Goal: Obtain resource: Download file/media

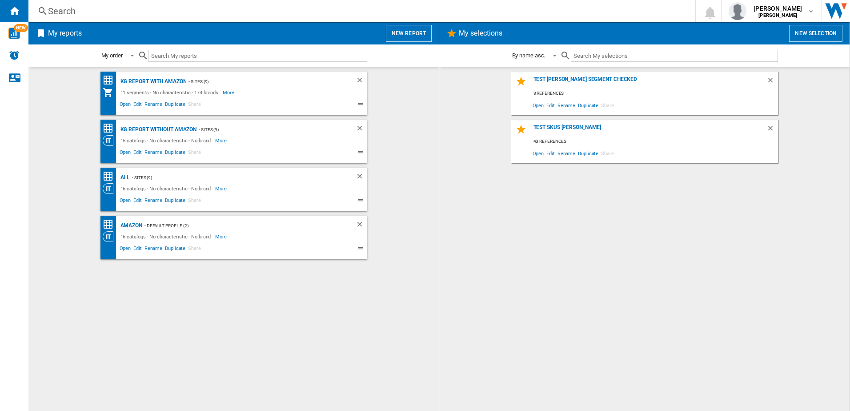
click at [404, 31] on button "New report" at bounding box center [409, 33] width 46 height 17
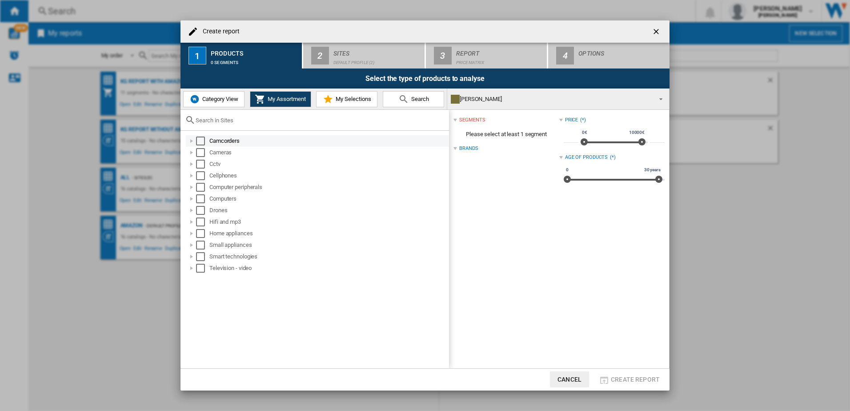
click at [199, 141] on div "Select" at bounding box center [200, 140] width 9 height 9
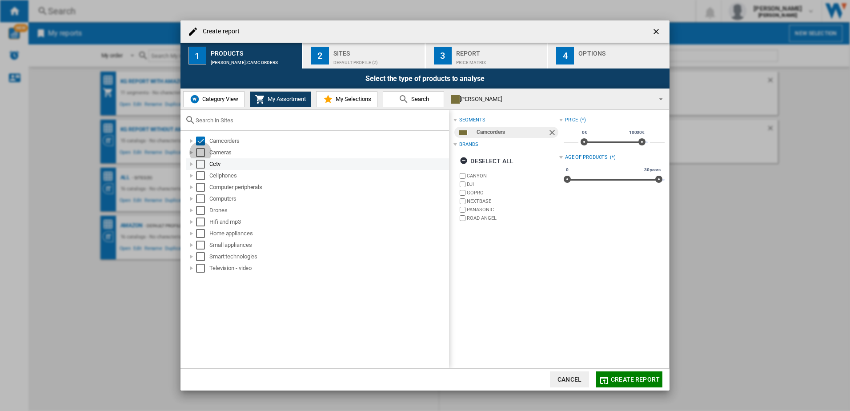
drag, startPoint x: 200, startPoint y: 149, endPoint x: 201, endPoint y: 160, distance: 10.3
click at [200, 150] on div "Select" at bounding box center [200, 152] width 9 height 9
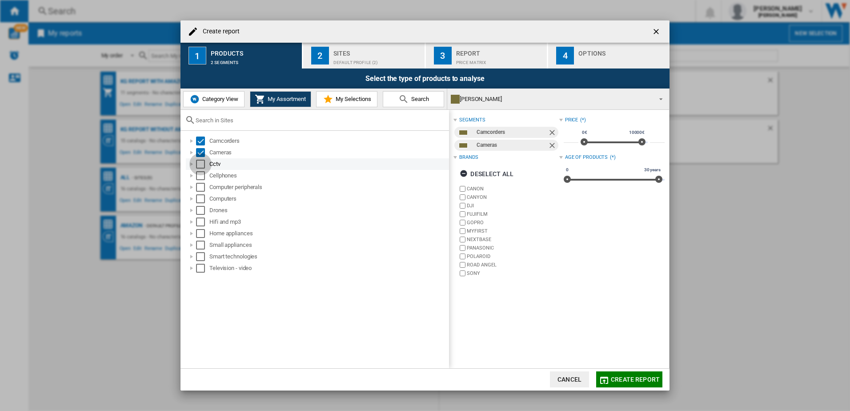
click at [201, 168] on div "Select" at bounding box center [200, 164] width 9 height 9
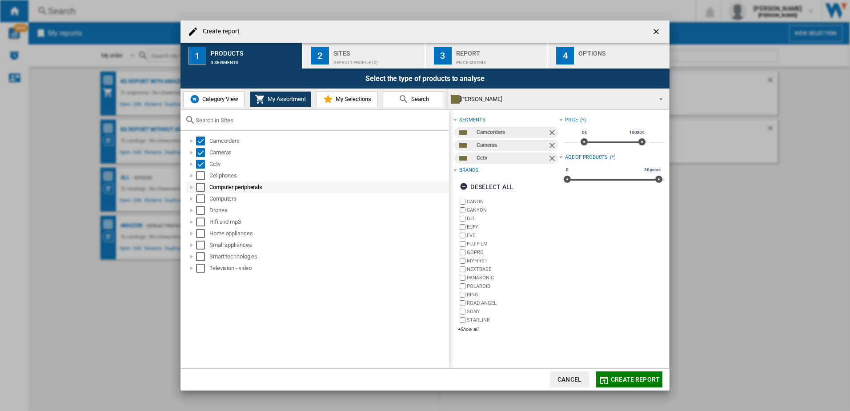
drag, startPoint x: 202, startPoint y: 178, endPoint x: 201, endPoint y: 183, distance: 5.0
click at [202, 178] on div "Select" at bounding box center [200, 175] width 9 height 9
click at [200, 188] on div "Select" at bounding box center [200, 187] width 9 height 9
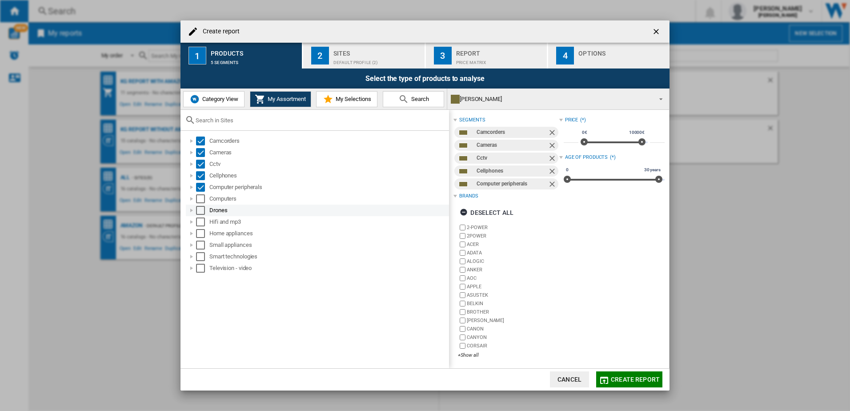
click at [200, 207] on div "Select" at bounding box center [200, 210] width 9 height 9
click at [200, 200] on div "Select" at bounding box center [200, 198] width 9 height 9
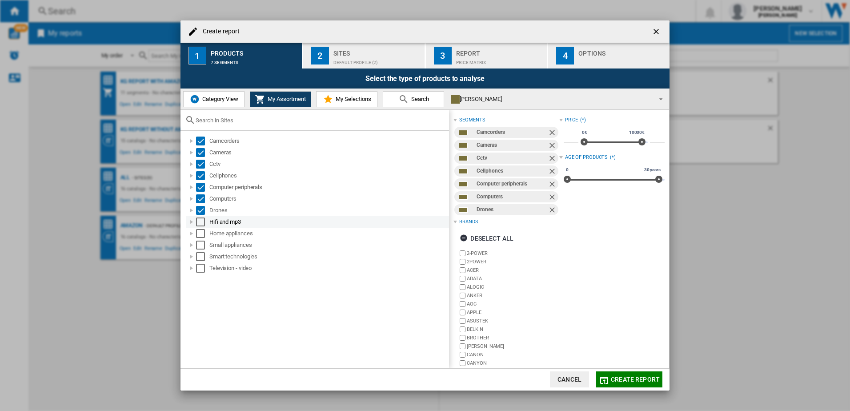
click at [202, 223] on div "Select" at bounding box center [200, 221] width 9 height 9
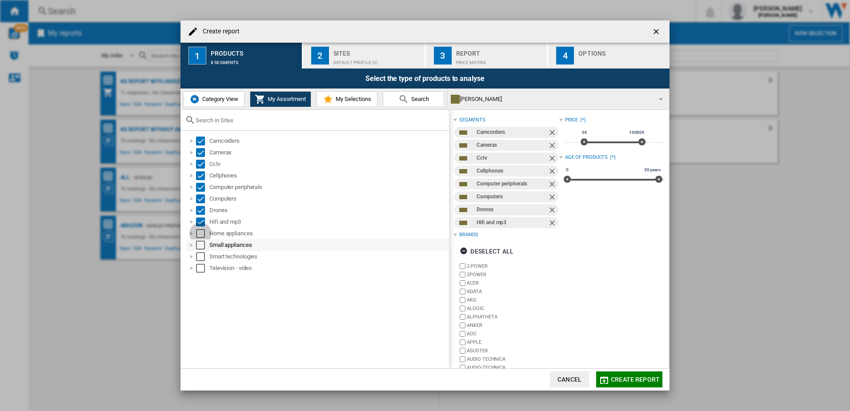
drag, startPoint x: 204, startPoint y: 236, endPoint x: 203, endPoint y: 242, distance: 6.5
click at [204, 236] on div "Select" at bounding box center [200, 233] width 9 height 9
click at [201, 245] on div "Select" at bounding box center [200, 244] width 9 height 9
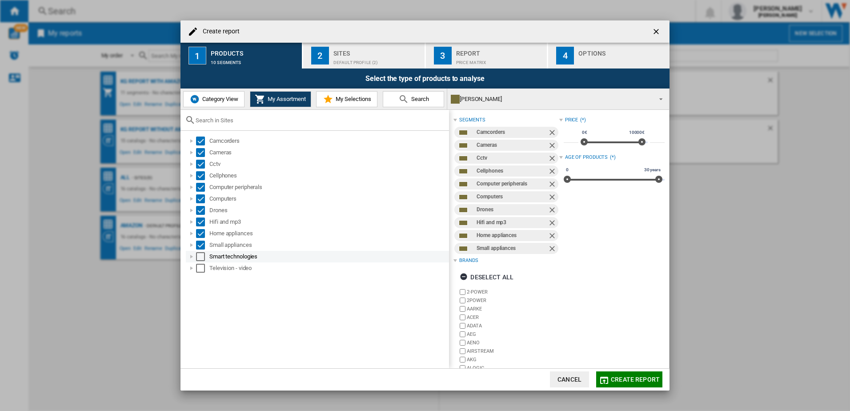
click at [202, 258] on div "Select" at bounding box center [200, 256] width 9 height 9
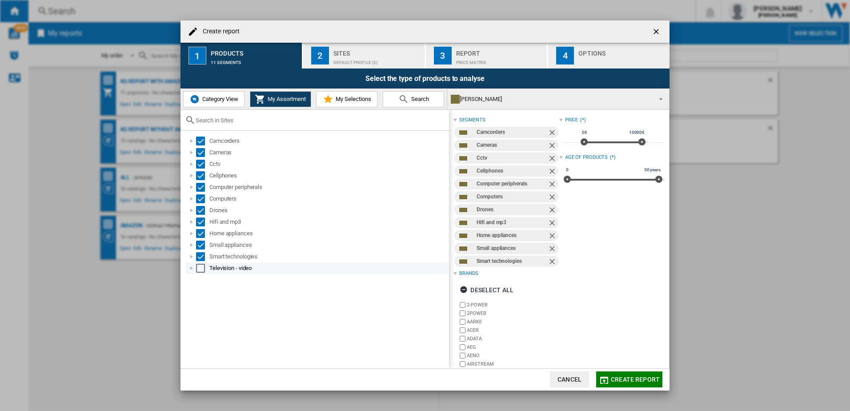
click at [202, 265] on div "Select" at bounding box center [200, 268] width 9 height 9
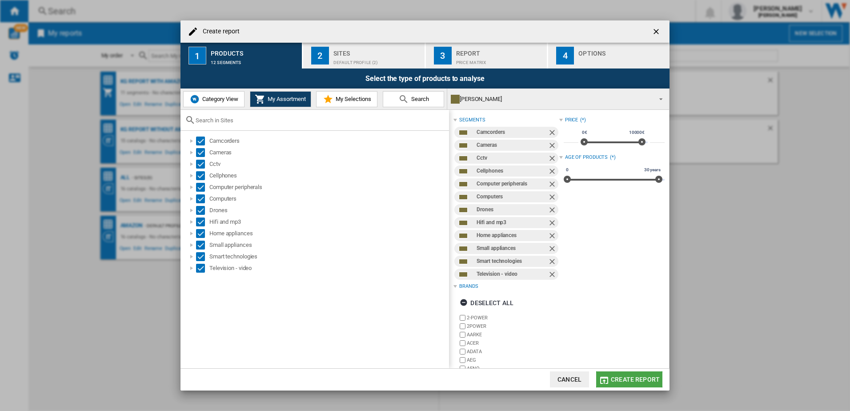
click at [617, 380] on span "Create report" at bounding box center [635, 379] width 49 height 7
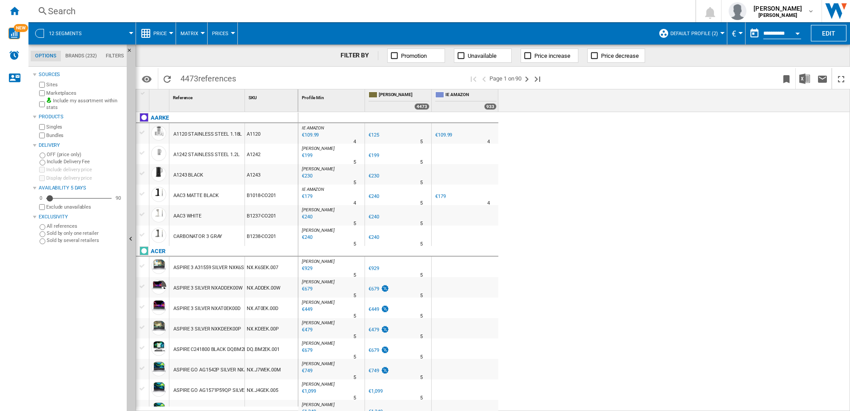
click at [811, 226] on div "IE AMAZON : IE AMAZON -12.0 % €109.99 % N/A 4 IE AMAZON : IE AMAZON [PERSON_NAM…" at bounding box center [574, 261] width 552 height 299
click at [802, 84] on button "Download in Excel" at bounding box center [804, 78] width 18 height 21
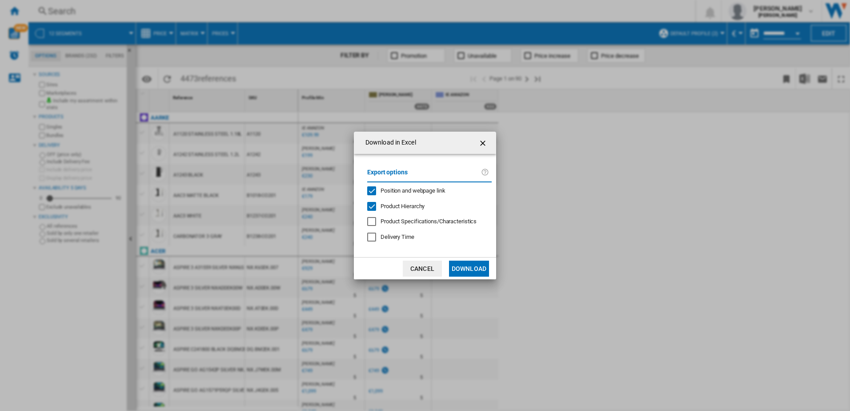
click at [472, 264] on button "Download" at bounding box center [469, 268] width 40 height 16
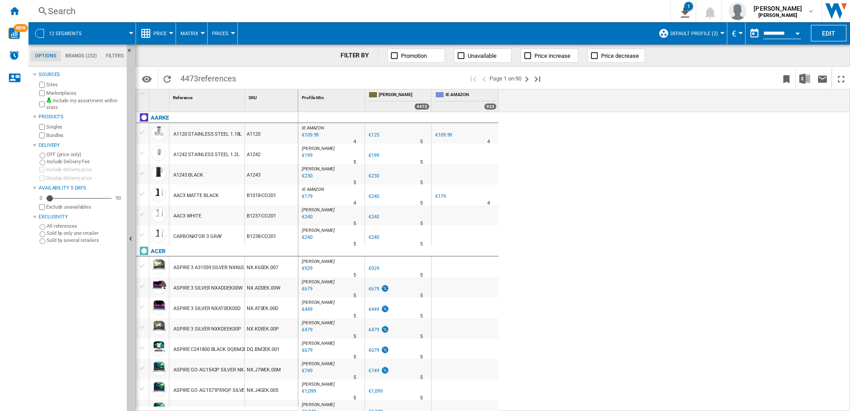
click at [49, 35] on span "12 segments" at bounding box center [65, 34] width 33 height 6
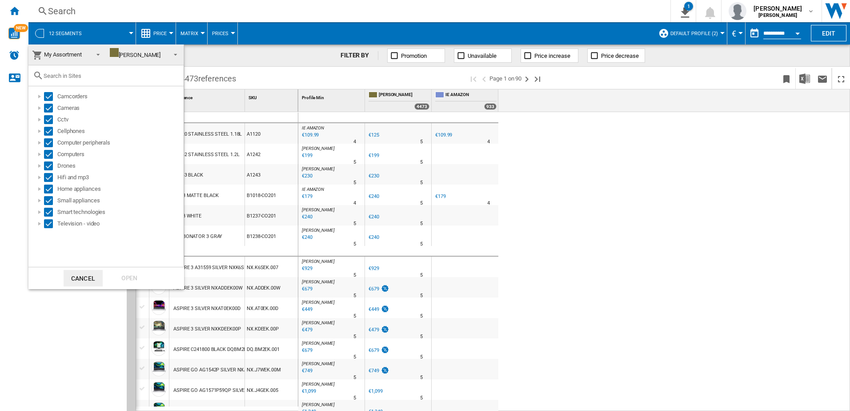
click at [127, 58] on span "[PERSON_NAME]" at bounding box center [138, 54] width 56 height 13
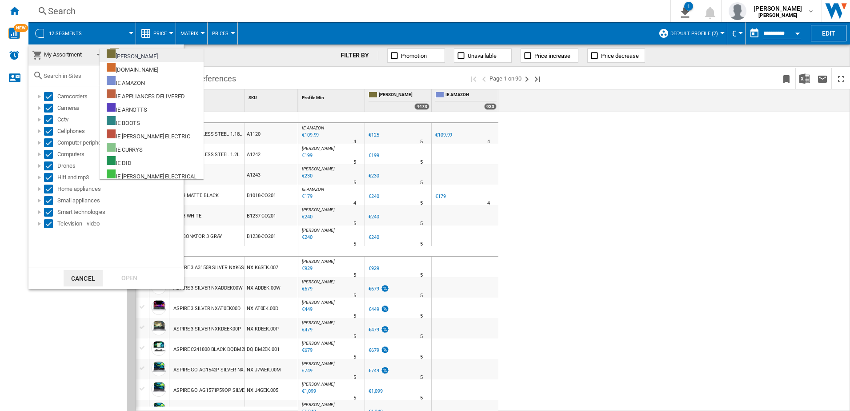
click at [128, 54] on div "[PERSON_NAME]" at bounding box center [132, 54] width 51 height 11
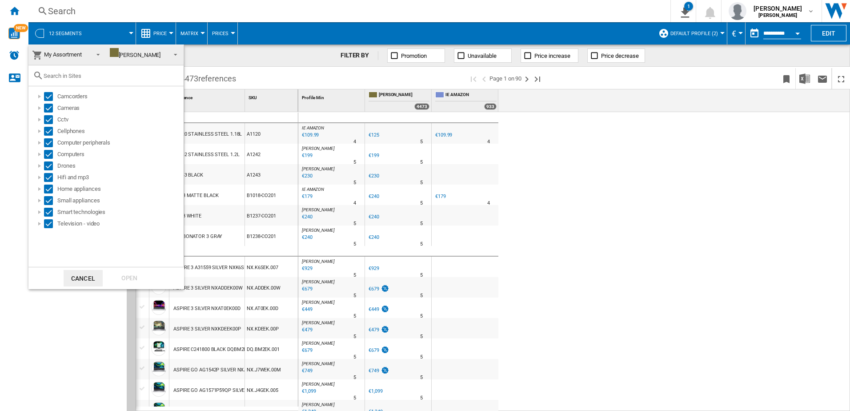
click at [609, 171] on md-backdrop at bounding box center [425, 205] width 850 height 411
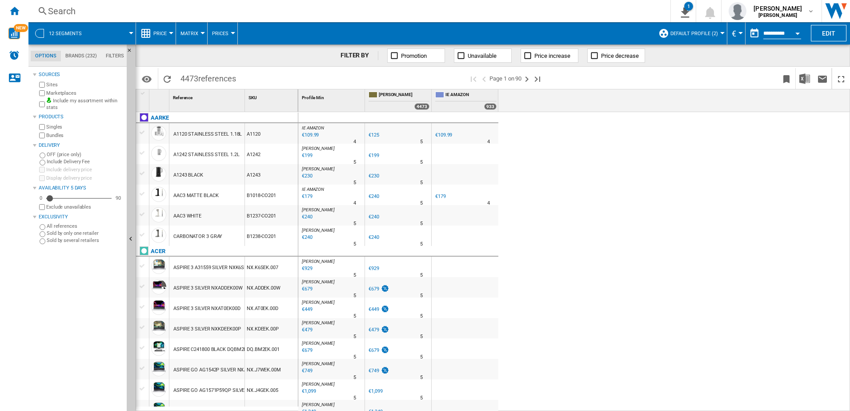
click at [717, 34] on button "Default profile (2)" at bounding box center [696, 33] width 52 height 22
click at [684, 70] on md-radio-button "ALL (5)" at bounding box center [704, 70] width 78 height 8
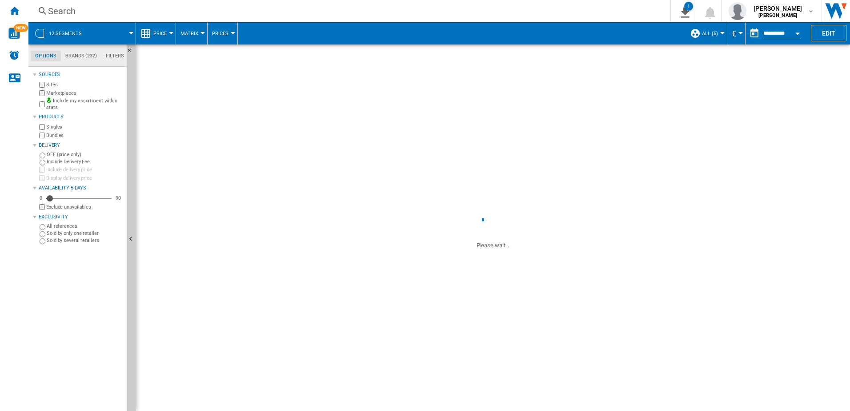
click at [720, 31] on md-menu "ALL (5) Default profile (2) ALL (5) sites (9) Edit "ALL"... Create... Manage pr…" at bounding box center [706, 33] width 42 height 22
click at [708, 37] on button "ALL (5)" at bounding box center [712, 33] width 20 height 22
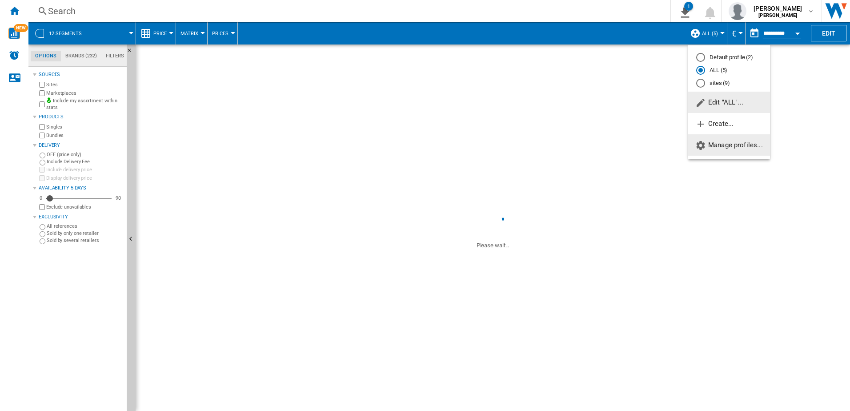
click at [731, 140] on button "Manage profiles..." at bounding box center [729, 144] width 82 height 21
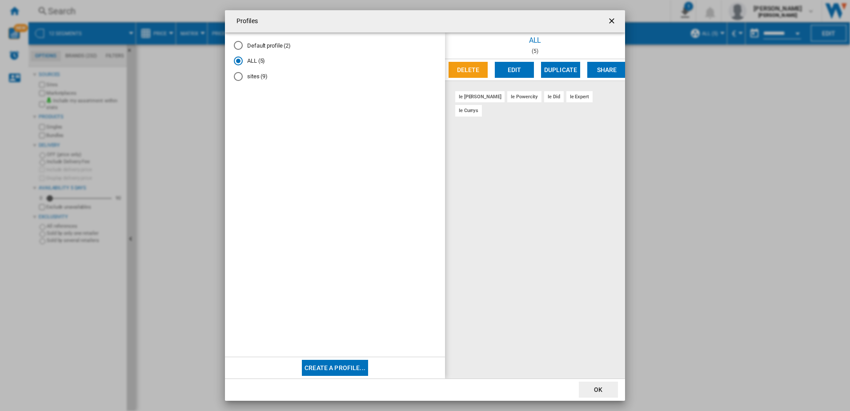
click at [252, 74] on md-radio-button "sites (9)" at bounding box center [335, 76] width 202 height 8
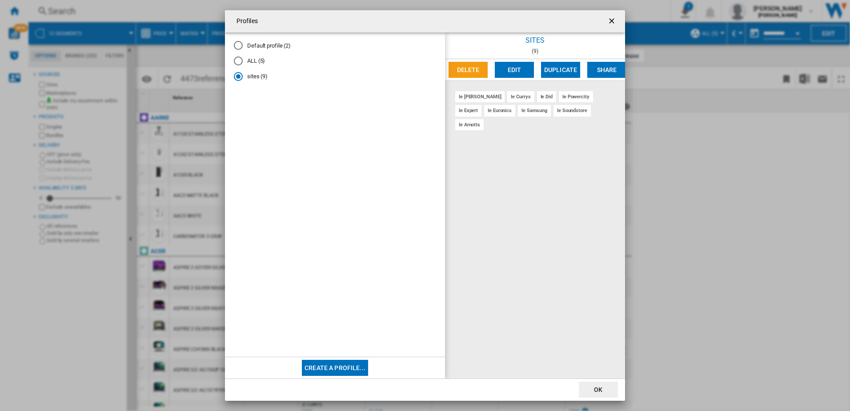
click at [591, 392] on button "OK" at bounding box center [598, 389] width 39 height 16
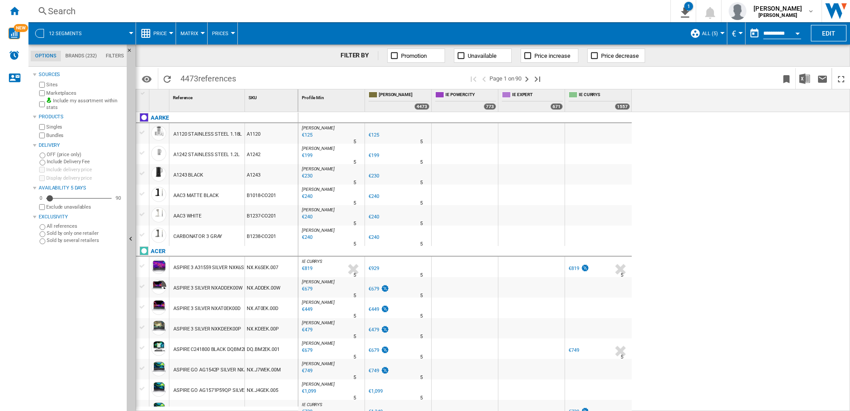
click at [702, 34] on span "ALL (5)" at bounding box center [710, 34] width 16 height 6
click at [723, 86] on md-radio-button "sites (9)" at bounding box center [729, 83] width 66 height 8
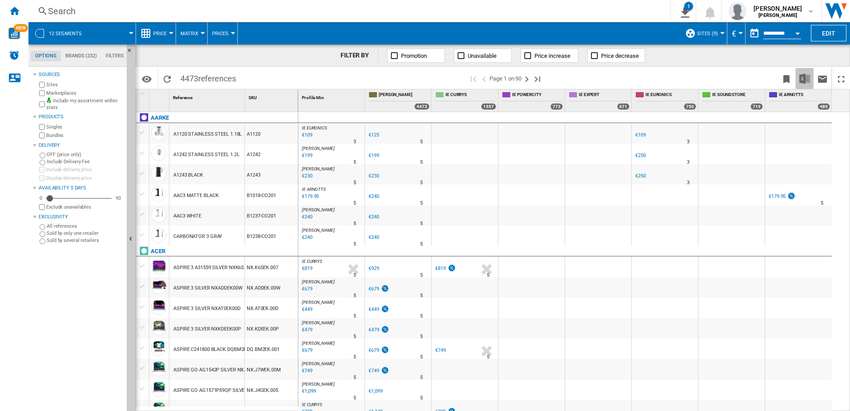
click at [799, 80] on img "Download in Excel" at bounding box center [804, 78] width 11 height 11
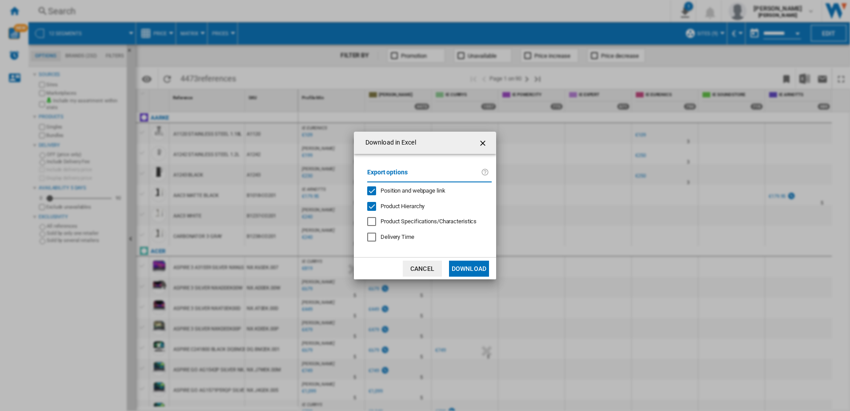
click at [479, 266] on button "Download" at bounding box center [469, 268] width 40 height 16
